Goal: Transaction & Acquisition: Purchase product/service

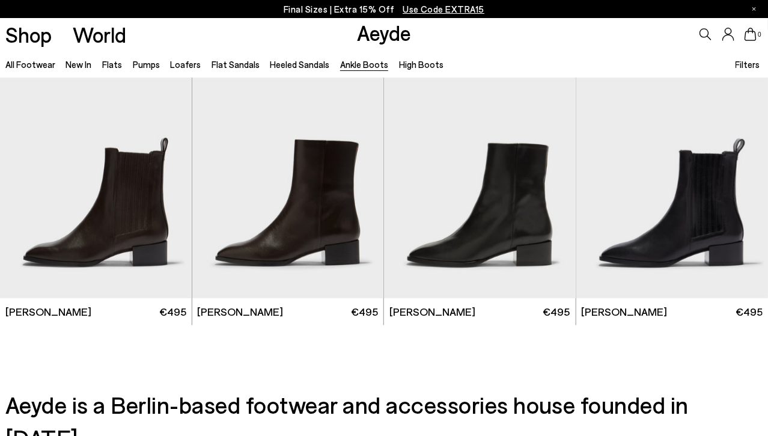
scroll to position [2161, 0]
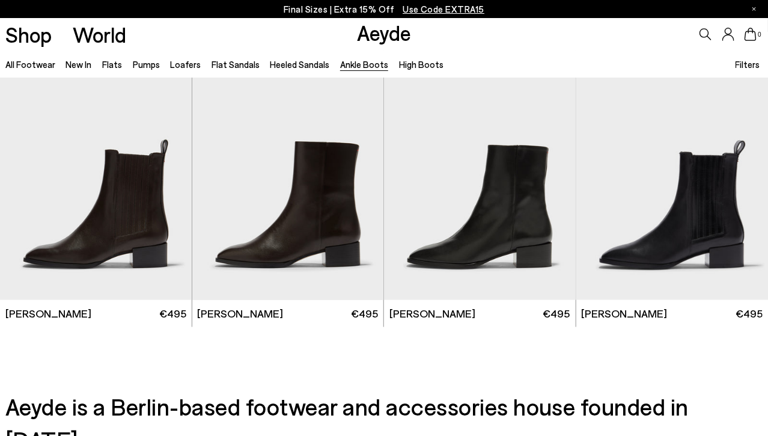
click at [705, 34] on icon at bounding box center [706, 34] width 12 height 12
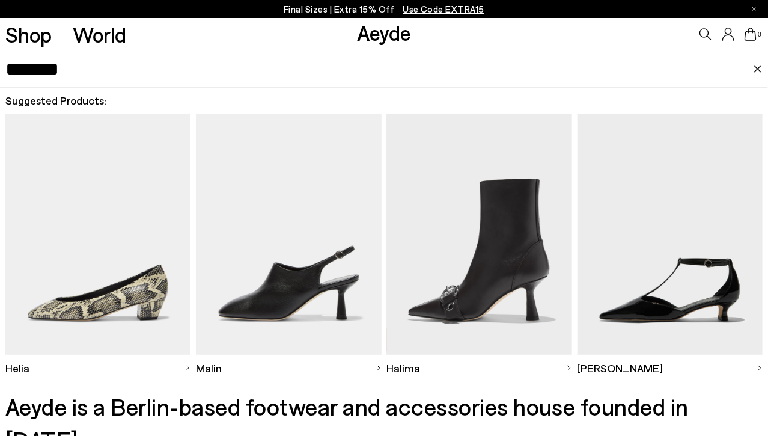
type input "*******"
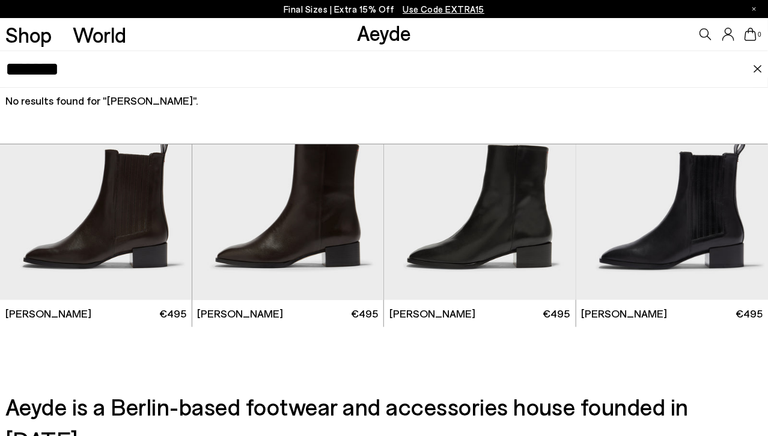
click at [206, 81] on input "*******" at bounding box center [379, 69] width 748 height 36
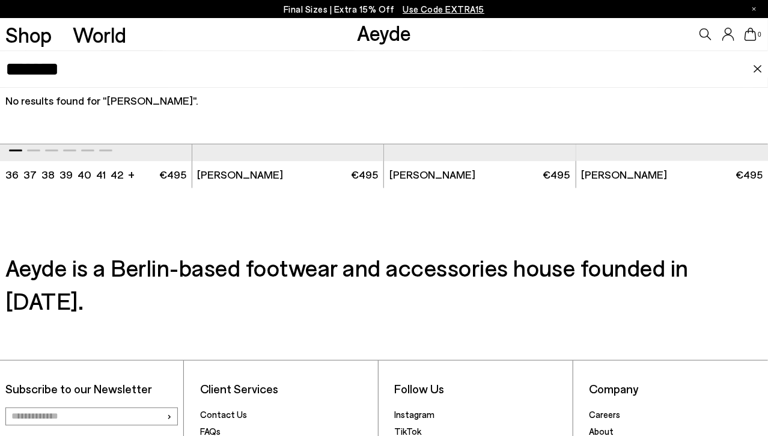
scroll to position [2417, 0]
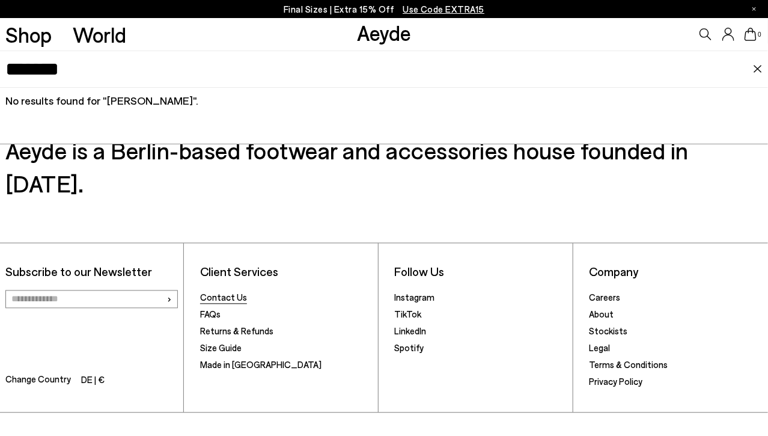
click at [218, 292] on link "Contact Us" at bounding box center [223, 297] width 47 height 11
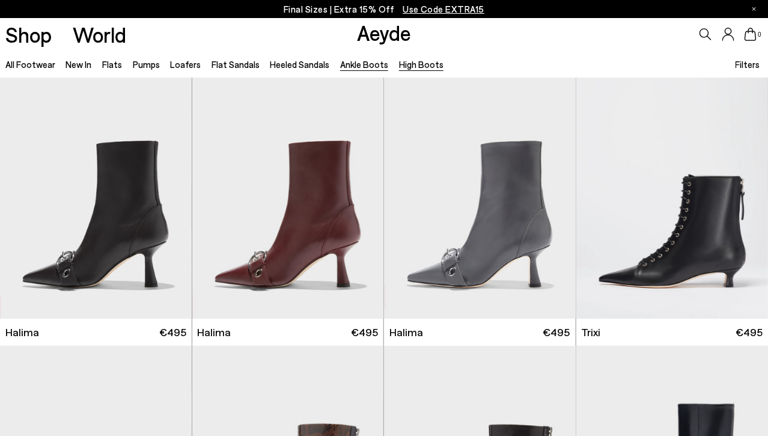
click at [406, 64] on link "High Boots" at bounding box center [421, 64] width 44 height 11
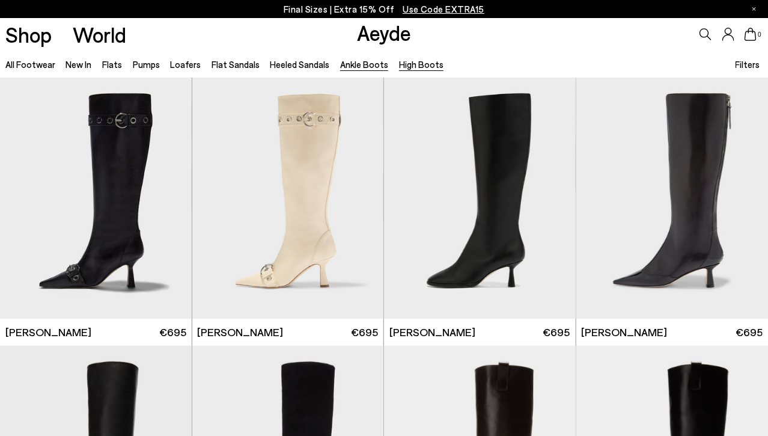
click at [370, 62] on link "Ankle Boots" at bounding box center [364, 64] width 48 height 11
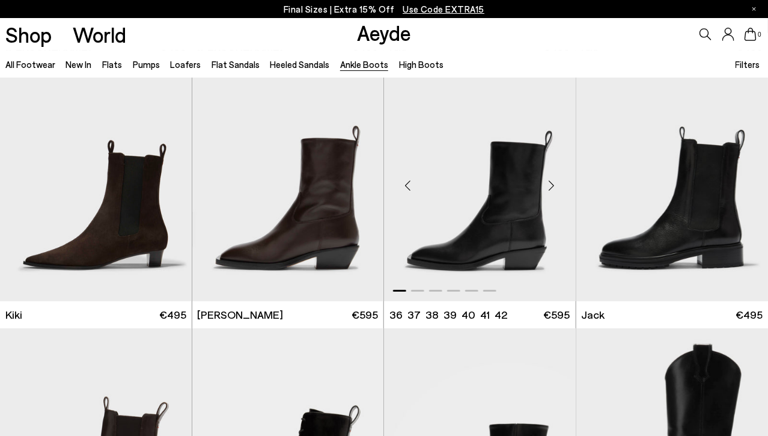
scroll to position [1619, 0]
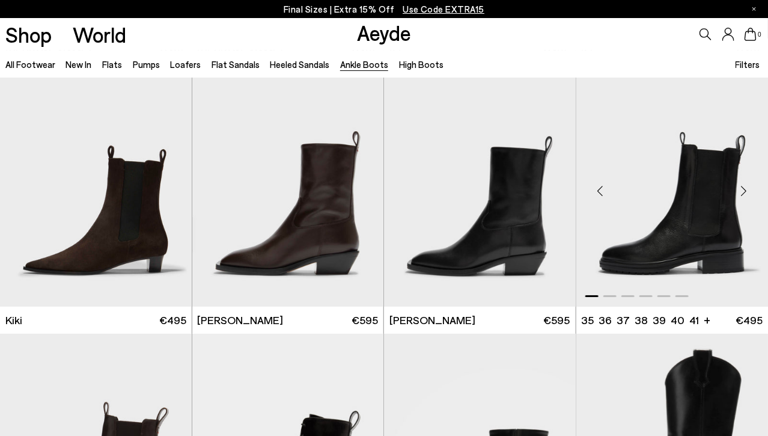
click at [659, 202] on img "1 / 6" at bounding box center [672, 186] width 192 height 241
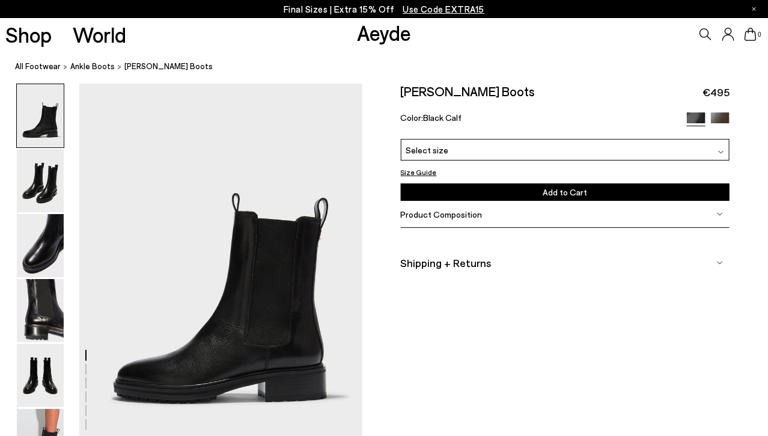
click at [571, 146] on div "Select size" at bounding box center [565, 149] width 329 height 21
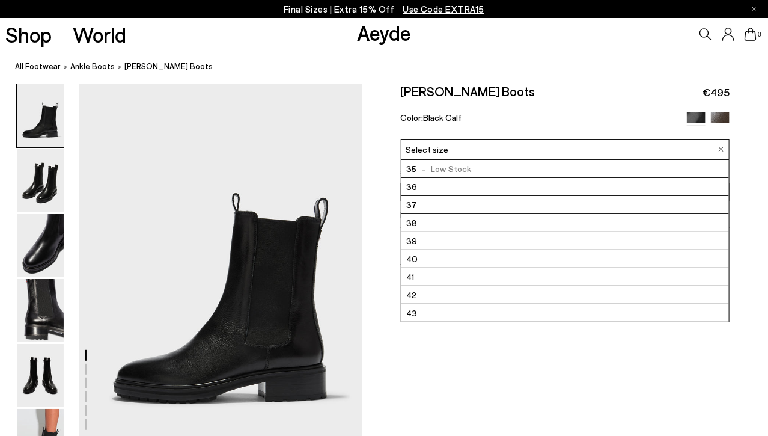
click at [587, 84] on div "Jack Chelsea Boots €495" at bounding box center [565, 92] width 329 height 16
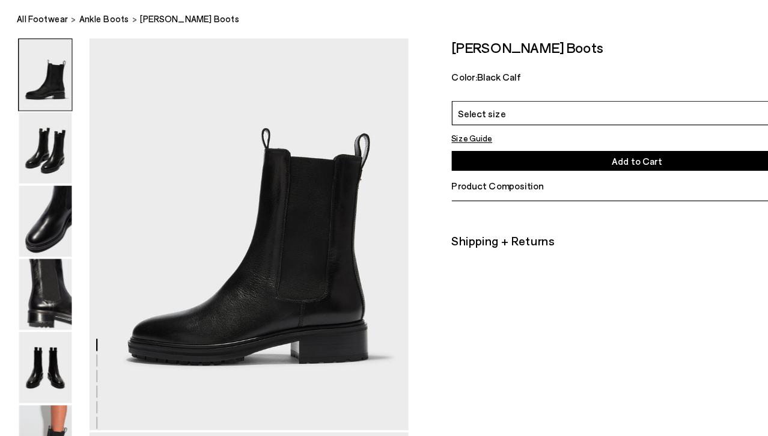
scroll to position [43, 0]
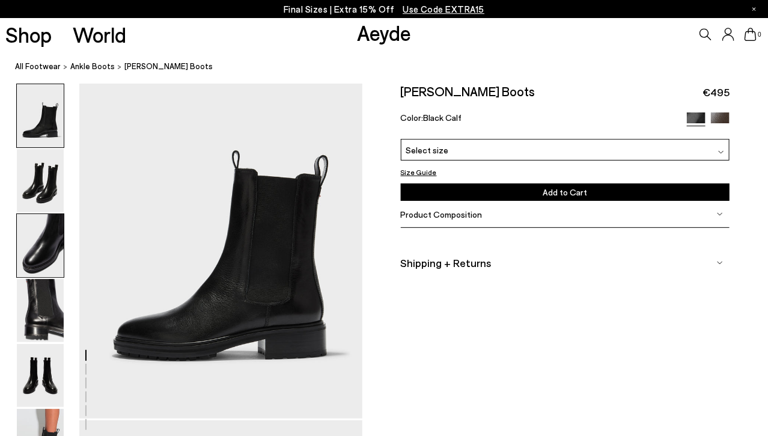
click at [38, 256] on img at bounding box center [40, 245] width 47 height 63
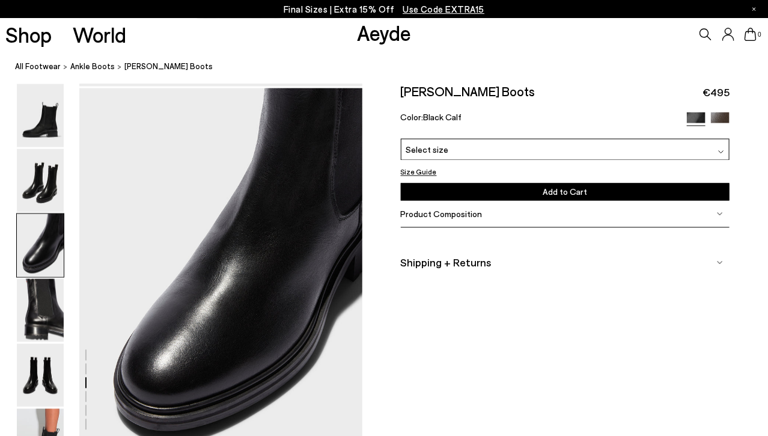
scroll to position [760, 0]
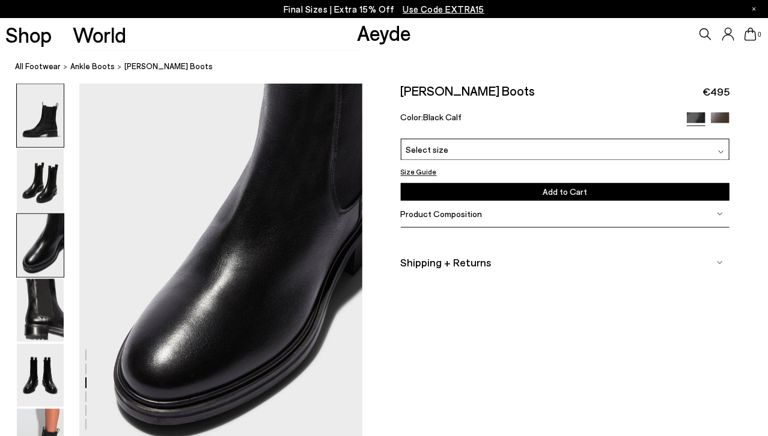
click at [47, 127] on img at bounding box center [40, 115] width 47 height 63
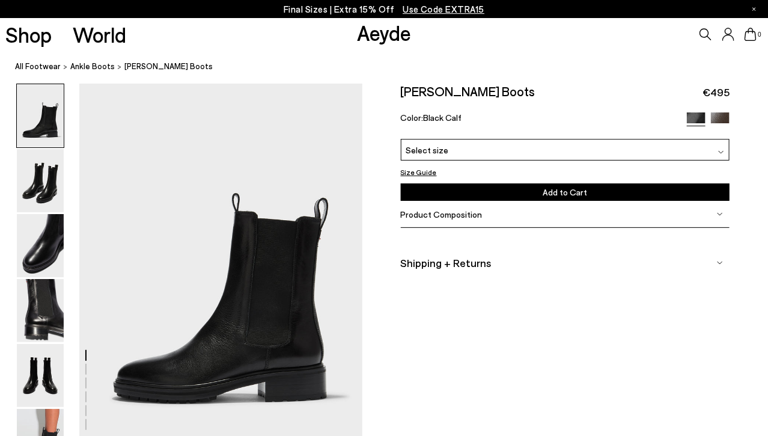
scroll to position [0, 0]
